Goal: Task Accomplishment & Management: Use online tool/utility

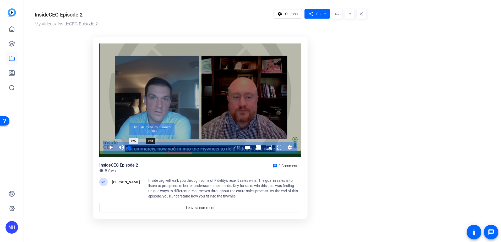
click at [146, 148] on div "Progress Bar" at bounding box center [151, 147] width 45 height 3
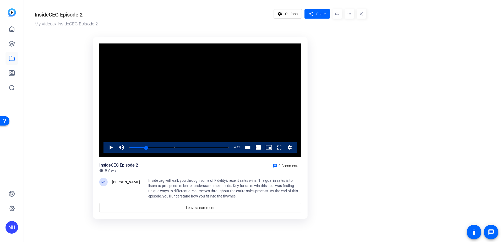
click at [104, 146] on div "Play Mute 0% Current Time 0:54 / Duration 5:20 Loaded : 18.94% 0:00 0:54 The Fi…" at bounding box center [200, 147] width 194 height 10
click at [106, 146] on span "Video Player" at bounding box center [106, 147] width 0 height 10
click at [162, 148] on div "1:54" at bounding box center [145, 147] width 33 height 1
click at [197, 147] on div "Progress Bar" at bounding box center [201, 147] width 54 height 3
click at [199, 145] on div "Loaded : 87.32% 3:45 3:38 The Fidelity Sales Flywheel (00:00) Inside CEG: Fidel…" at bounding box center [178, 147] width 105 height 10
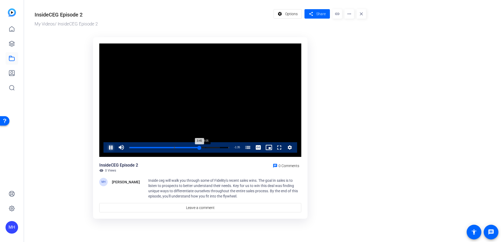
click at [206, 146] on div "Loaded : 90.81% 4:05 3:45 The Fidelity Sales Flywheel (00:00) Inside CEG: Fidel…" at bounding box center [178, 147] width 105 height 10
click at [203, 147] on div "Loaded : 93.80% 3:58 4:08 The Fidelity Sales Flywheel (00:00) Inside CEG: Fidel…" at bounding box center [179, 147] width 100 height 1
click at [200, 147] on div "Loaded : 96.80% 3:48 3:48 The Fidelity Sales Flywheel (00:00) Inside CEG: Fidel…" at bounding box center [179, 147] width 100 height 1
click at [200, 147] on div "Loaded : 96.80% 3:43 4:08 The Fidelity Sales Flywheel (00:00) Inside CEG: Fidel…" at bounding box center [179, 147] width 100 height 1
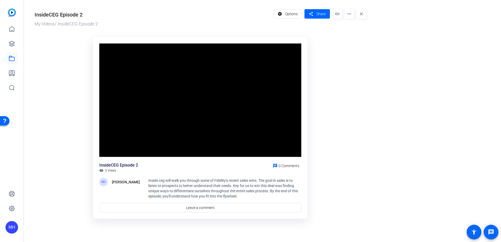
click at [240, 83] on video "Video Player" at bounding box center [200, 100] width 202 height 114
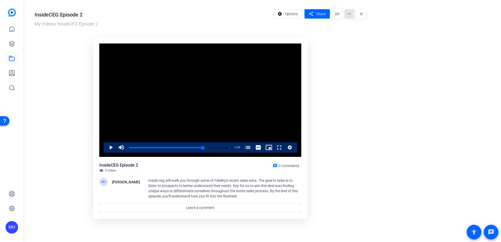
click at [351, 11] on mat-icon "more_horiz" at bounding box center [348, 13] width 9 height 9
click at [365, 31] on span "Edit in Creator" at bounding box center [360, 30] width 22 height 6
